Goal: Transaction & Acquisition: Purchase product/service

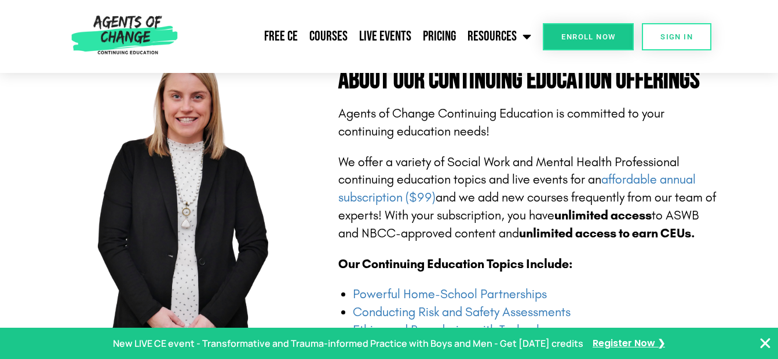
scroll to position [348, 0]
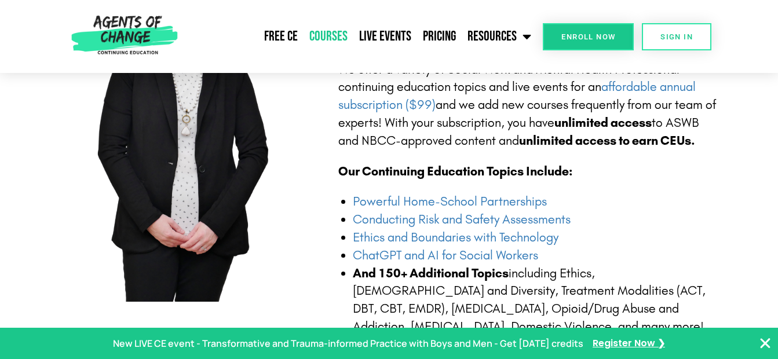
click at [327, 33] on link "Courses" at bounding box center [329, 36] width 50 height 29
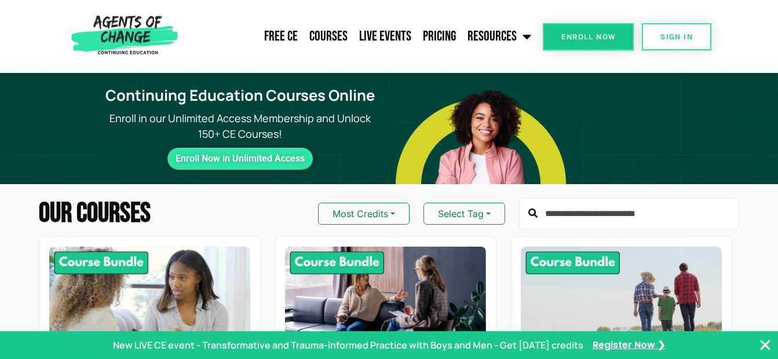
click at [550, 215] on input "text" at bounding box center [629, 213] width 220 height 31
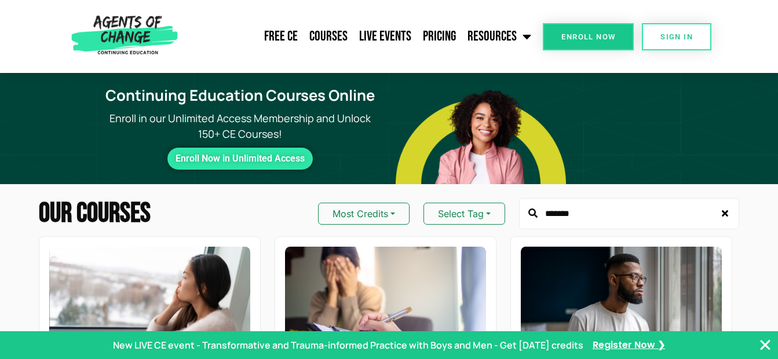
type input "*******"
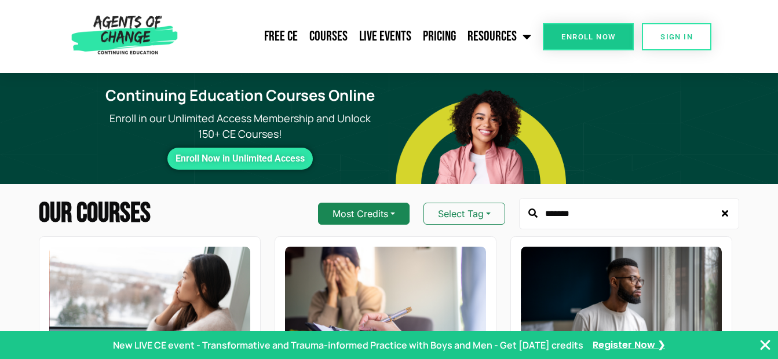
click at [395, 214] on button "Most Credits" at bounding box center [364, 214] width 92 height 22
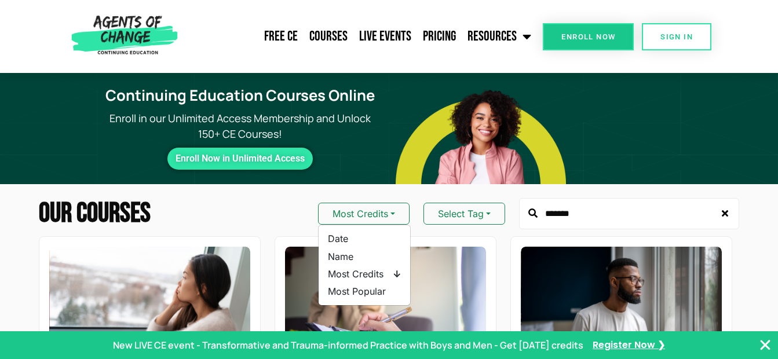
scroll to position [314, 0]
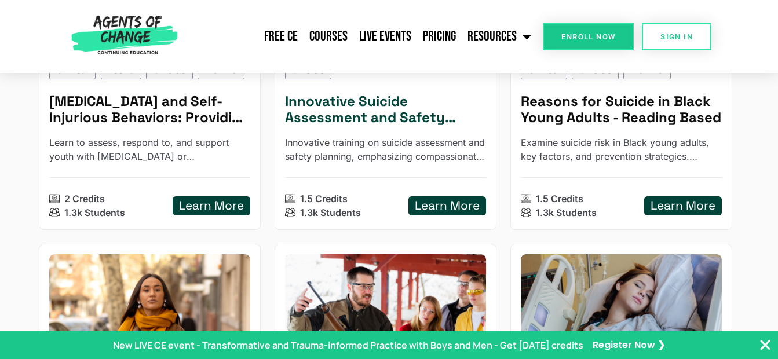
click at [391, 112] on h5 "Innovative Suicide Assessment and Safety Planning" at bounding box center [385, 110] width 201 height 34
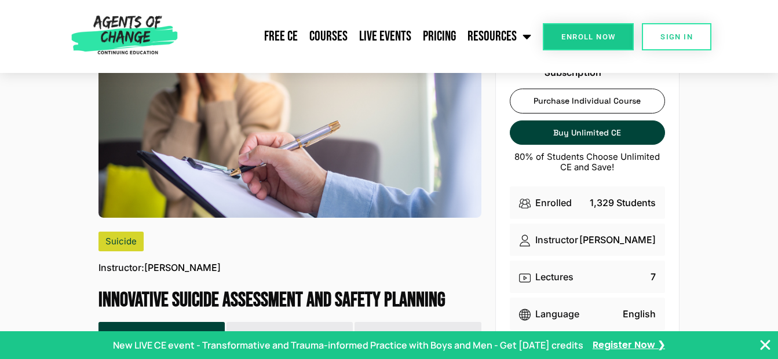
scroll to position [31, 0]
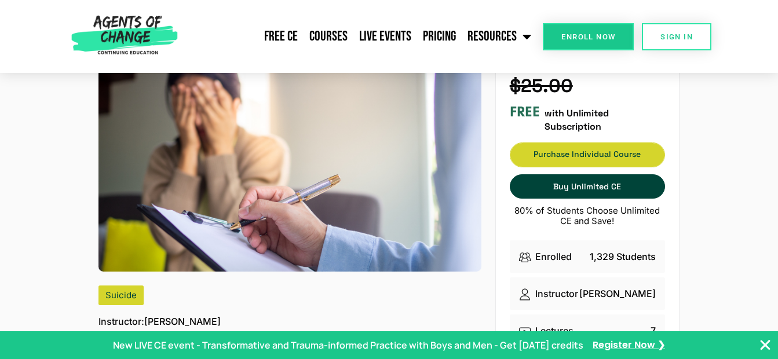
click at [608, 153] on span "Purchase Individual Course" at bounding box center [588, 155] width 154 height 8
